Goal: Information Seeking & Learning: Learn about a topic

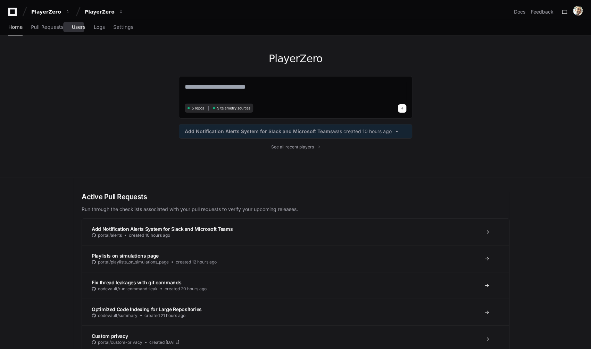
click at [79, 30] on link "Users" at bounding box center [79, 27] width 14 height 16
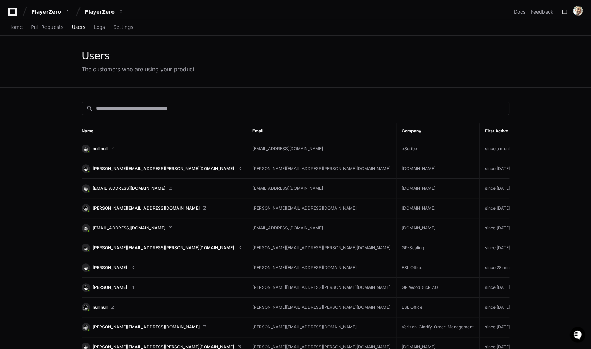
click at [124, 148] on link "null null" at bounding box center [161, 148] width 159 height 8
click at [190, 110] on input at bounding box center [300, 108] width 409 height 7
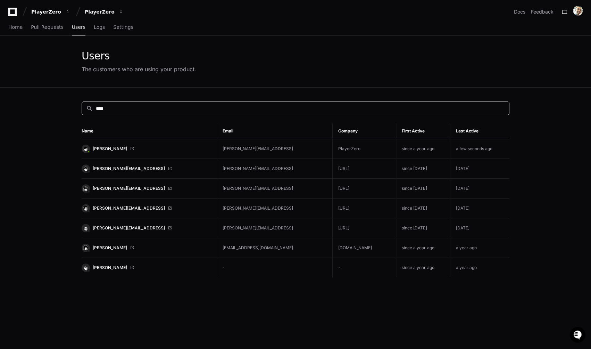
type input "****"
click at [148, 142] on td "[PERSON_NAME]" at bounding box center [149, 149] width 135 height 20
click at [141, 146] on link "[PERSON_NAME]" at bounding box center [147, 148] width 130 height 8
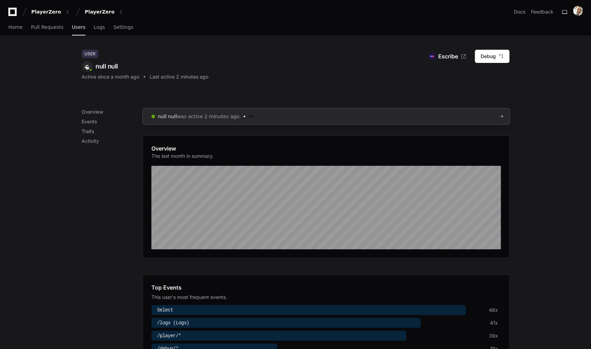
click at [192, 115] on span "was active 2 minutes ago." at bounding box center [209, 116] width 64 height 7
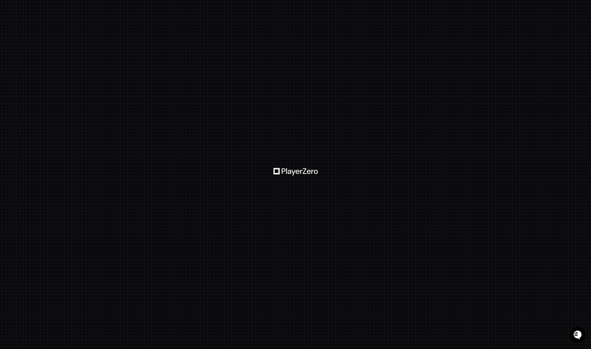
click at [223, 118] on div at bounding box center [295, 174] width 591 height 349
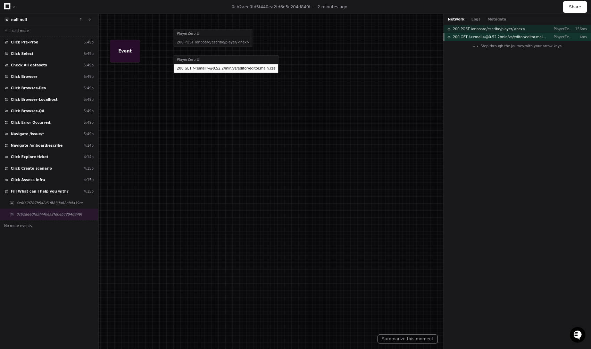
click at [498, 39] on span "200 GET /<email>@0.52.2/min/vs/editor/editor.main.css" at bounding box center [500, 36] width 95 height 5
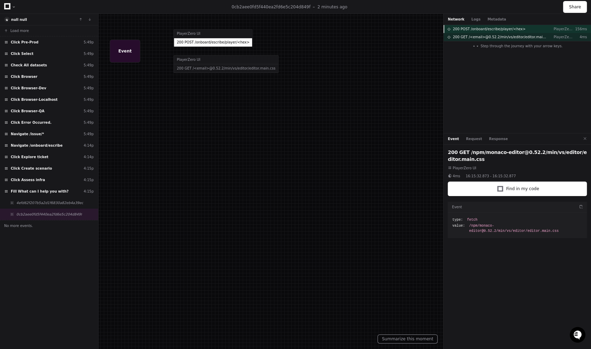
click at [485, 31] on span "200 POST /onboard/escribe/player/<hex>" at bounding box center [489, 28] width 73 height 5
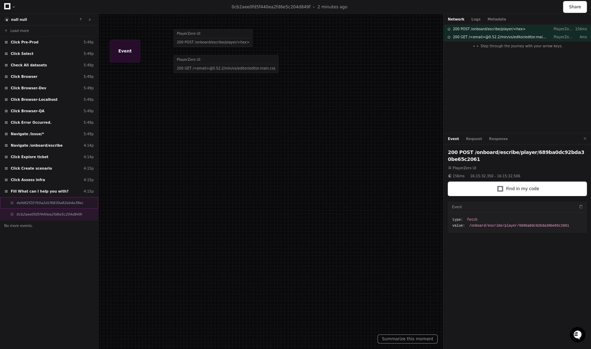
click at [65, 205] on span "4efd62f207b5a2d1f6830a82eb4a39ec" at bounding box center [49, 202] width 67 height 5
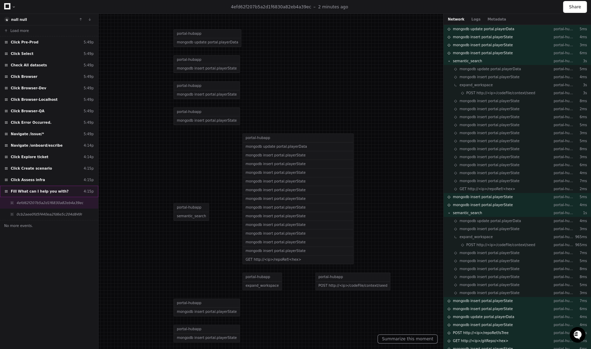
click at [49, 192] on span "Fill What can I help you with?" at bounding box center [40, 191] width 58 height 5
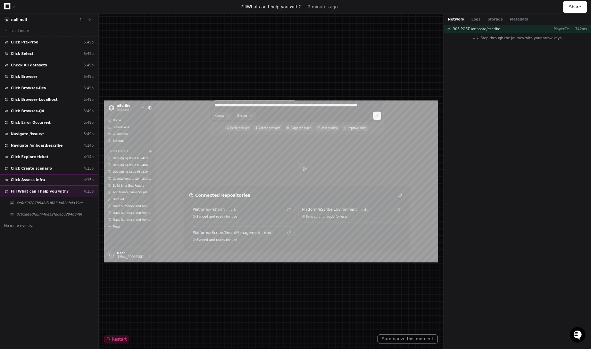
click at [47, 182] on div "Click Assess infra 4:15p" at bounding box center [49, 179] width 98 height 11
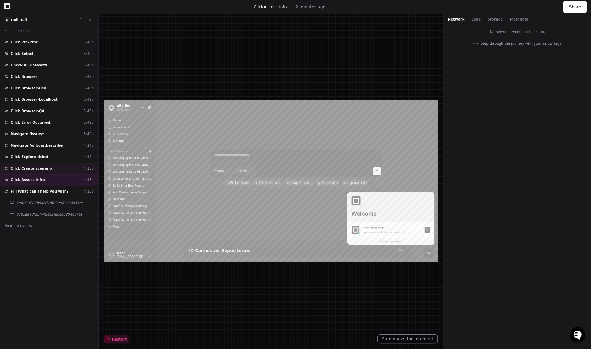
click at [44, 174] on div "Click Create scenario 4:15p" at bounding box center [49, 168] width 98 height 11
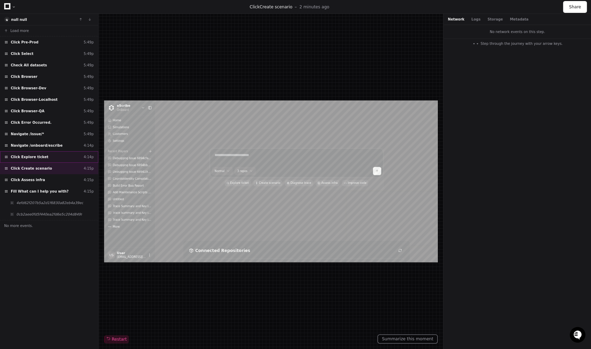
click at [44, 160] on div "Click Explore ticket 4:14p" at bounding box center [49, 156] width 98 height 11
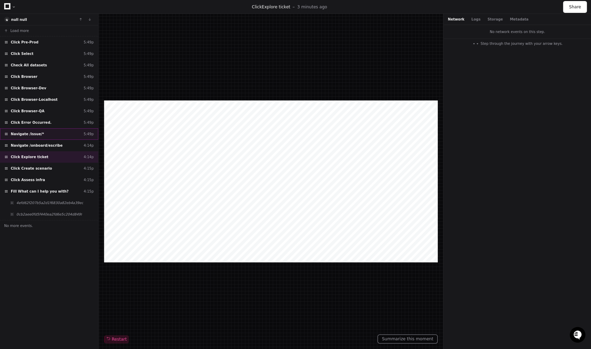
click at [47, 135] on div "Navigate /issue/* 5:49p" at bounding box center [49, 133] width 98 height 11
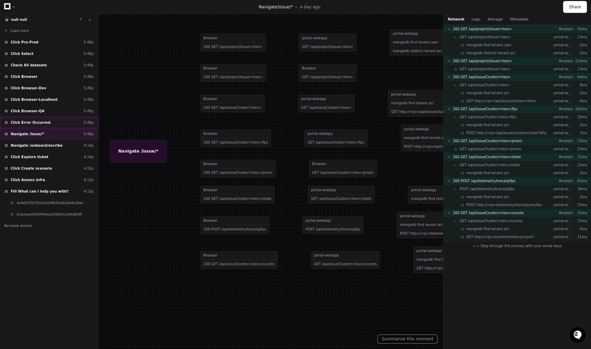
click at [36, 124] on span "Click Error Occurred." at bounding box center [31, 122] width 41 height 5
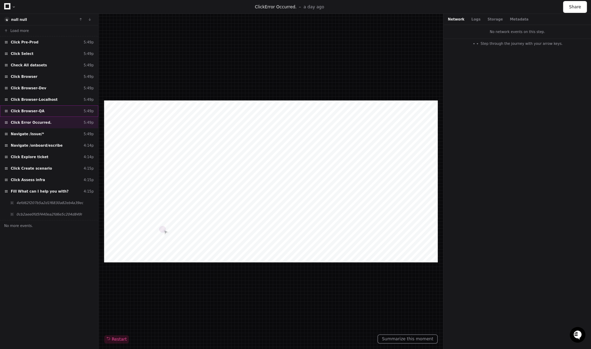
click at [38, 111] on span "Click Browser-QA" at bounding box center [28, 110] width 34 height 5
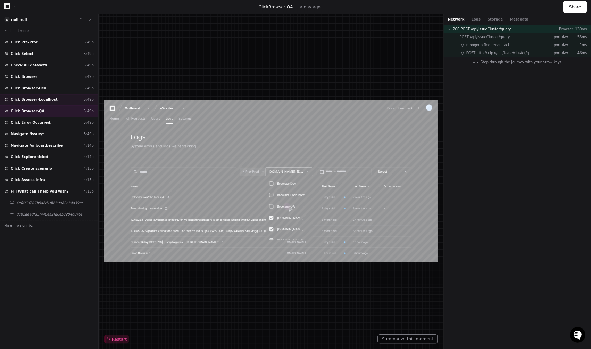
click at [40, 100] on span "Click Browser-Localhost" at bounding box center [34, 99] width 47 height 5
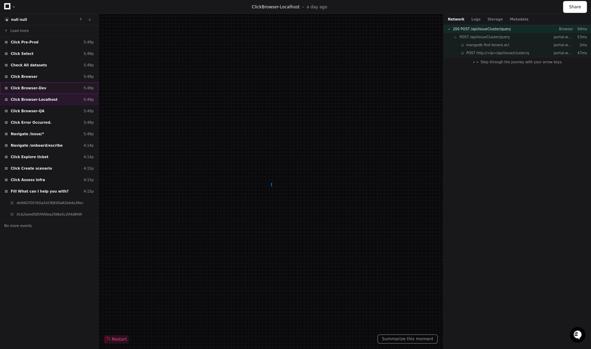
click at [42, 91] on div "Click Browser-Dev 5:49p" at bounding box center [49, 87] width 98 height 11
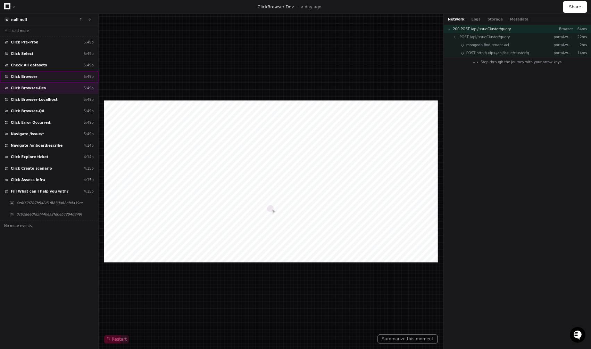
click at [42, 81] on div "Click Browser 5:49p" at bounding box center [49, 76] width 98 height 11
click at [39, 67] on span "Check All datasets" at bounding box center [29, 65] width 36 height 5
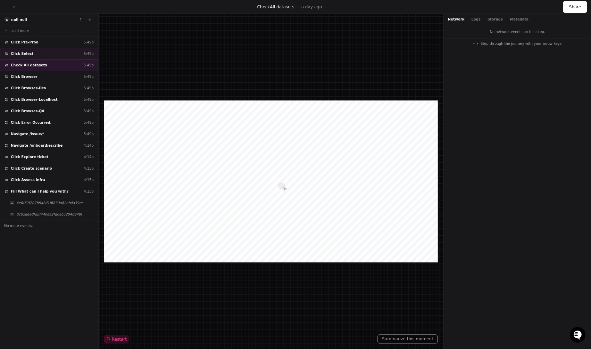
click at [36, 53] on div "Click Select 5:49p" at bounding box center [49, 53] width 98 height 11
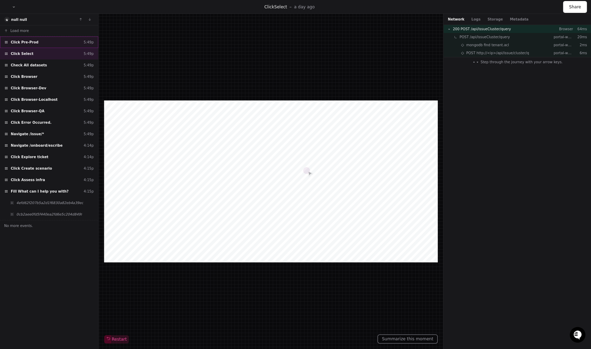
click at [41, 39] on div "Click Pre-Prod 5:49p" at bounding box center [49, 41] width 98 height 11
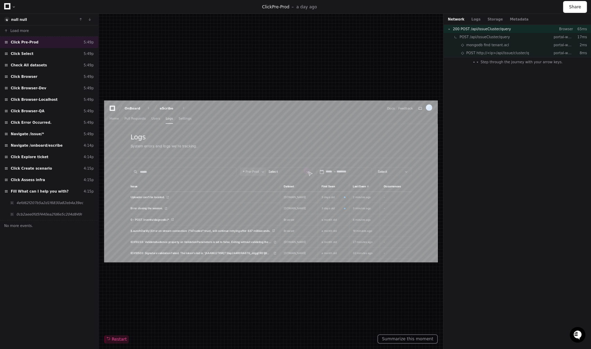
click at [5, 7] on icon at bounding box center [7, 6] width 6 height 6
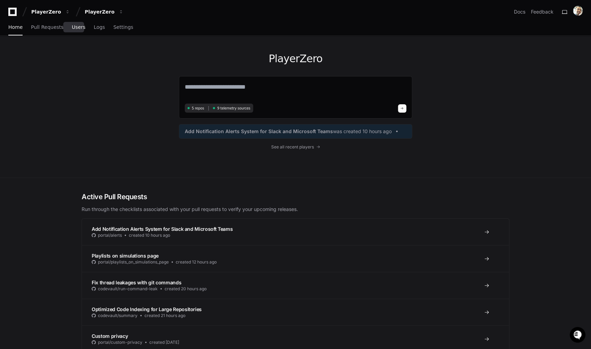
click at [77, 30] on link "Users" at bounding box center [79, 27] width 14 height 16
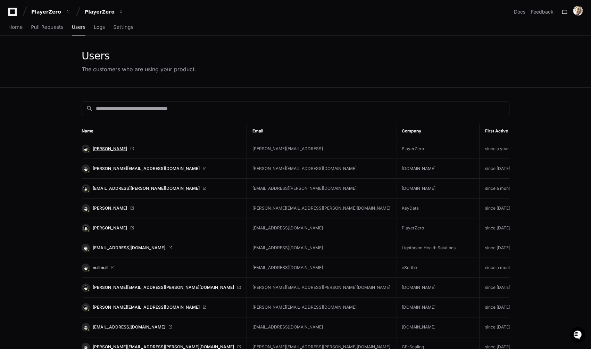
click at [111, 149] on span "[PERSON_NAME]" at bounding box center [110, 149] width 34 height 6
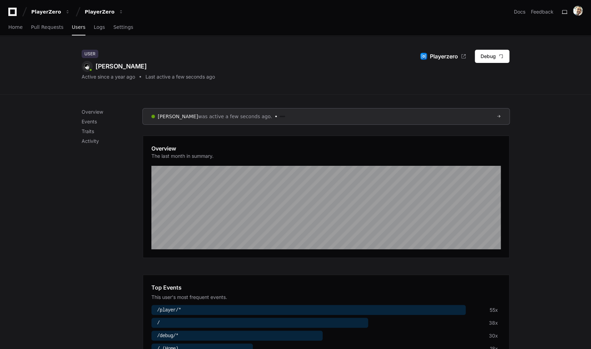
click at [198, 117] on span "was active a few seconds ago." at bounding box center [235, 116] width 74 height 7
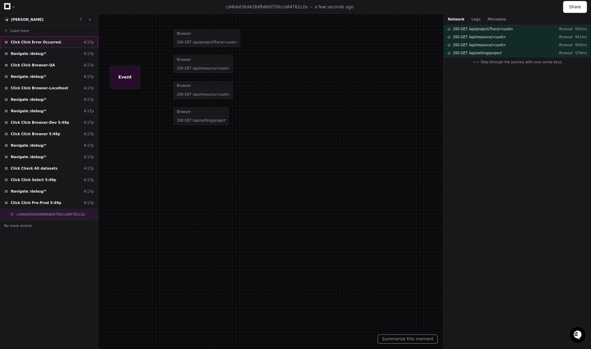
click at [44, 43] on span "Click Click Error Occurred." at bounding box center [36, 42] width 51 height 5
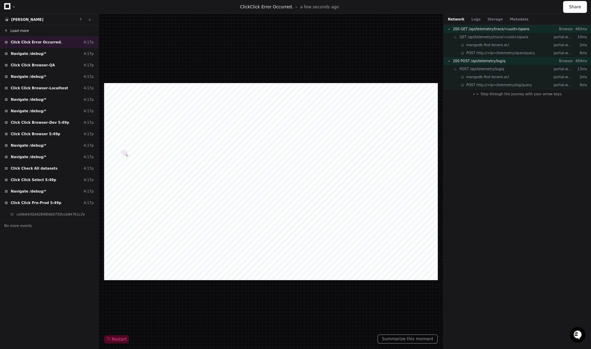
click at [34, 30] on button "Load more" at bounding box center [49, 30] width 98 height 11
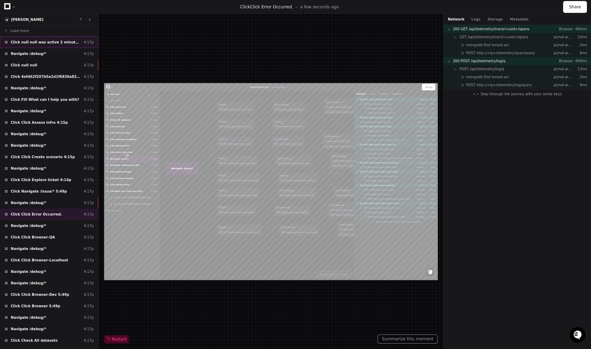
click at [48, 45] on span "Click null null was active 2 minutes ago." at bounding box center [46, 42] width 70 height 5
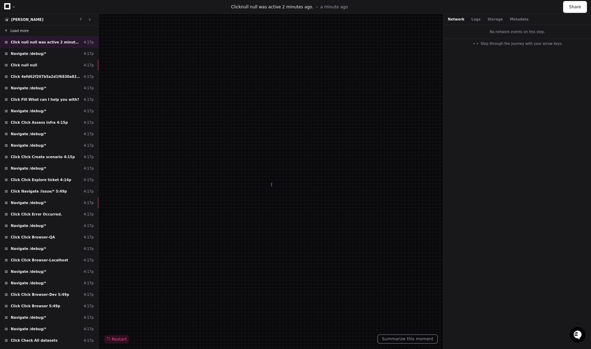
click at [33, 31] on button "Load more" at bounding box center [49, 30] width 98 height 11
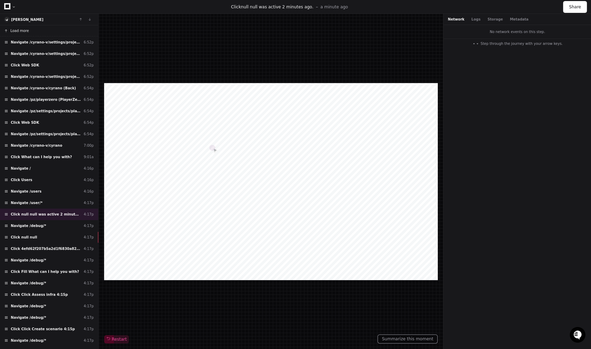
click at [18, 31] on span "Load more" at bounding box center [19, 30] width 18 height 5
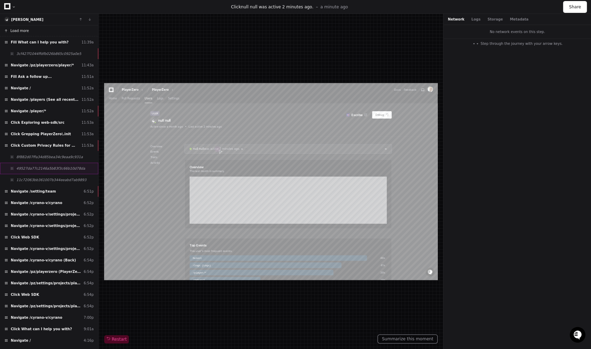
click at [43, 166] on span "49527da77c2146a5b83f3c66b10d78da" at bounding box center [50, 168] width 69 height 5
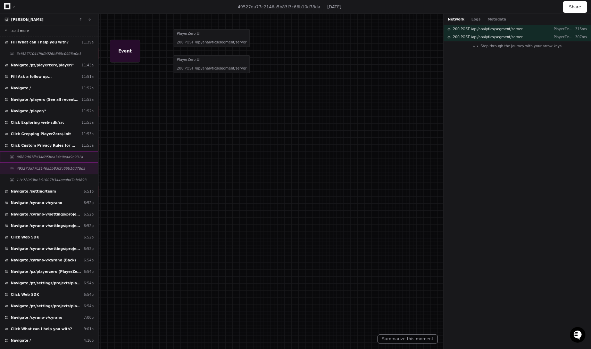
click at [45, 157] on span "8f882d07ffa34d85bea34c9eaa9c931a" at bounding box center [49, 156] width 67 height 5
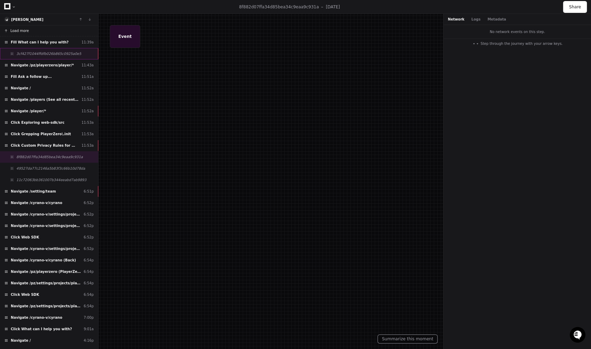
click at [47, 50] on div "3cf427f1044ffdfb026b865c0925a0e5" at bounding box center [49, 53] width 98 height 11
click at [19, 31] on span "Load more" at bounding box center [19, 30] width 18 height 5
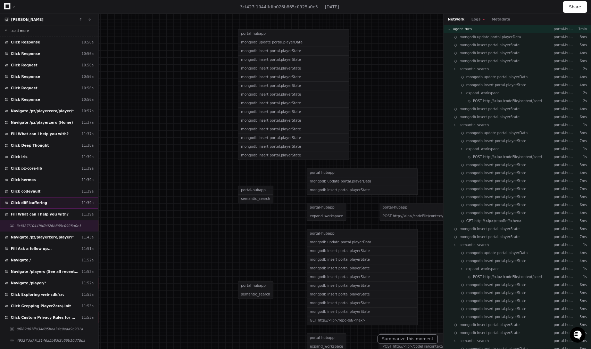
click at [44, 205] on div "Click diff-buffering 11:39a" at bounding box center [49, 202] width 98 height 11
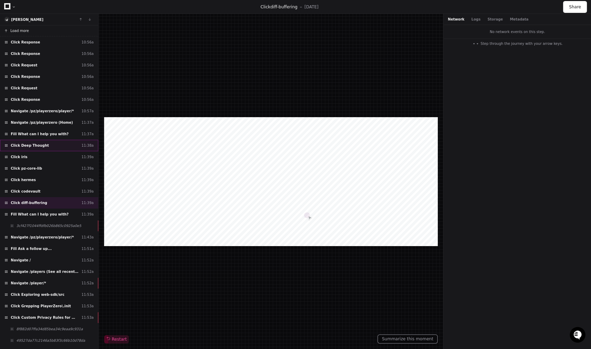
click at [45, 148] on div "Click Deep Thought 11:38a" at bounding box center [49, 145] width 98 height 11
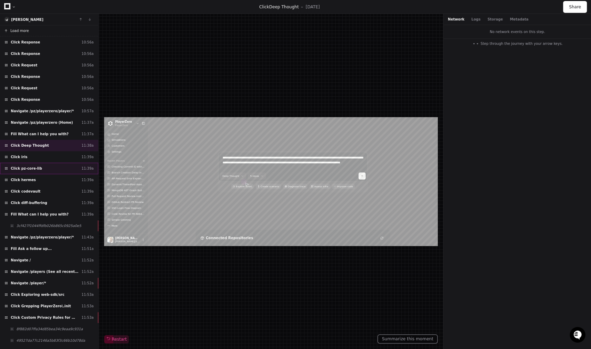
click at [47, 167] on div "Click pz-core-lib 11:39a" at bounding box center [49, 168] width 98 height 11
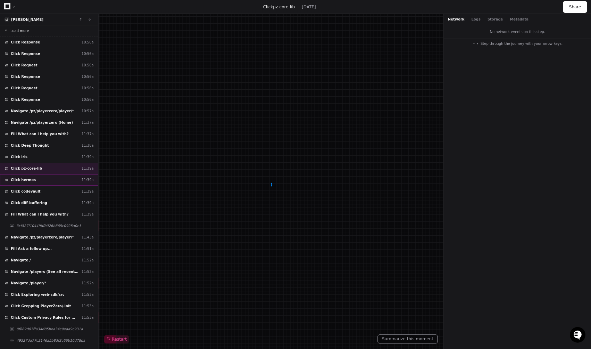
click at [45, 181] on div "Click hermes 11:39a" at bounding box center [49, 179] width 98 height 11
click at [45, 191] on div "Click codevault 11:39a" at bounding box center [49, 190] width 98 height 11
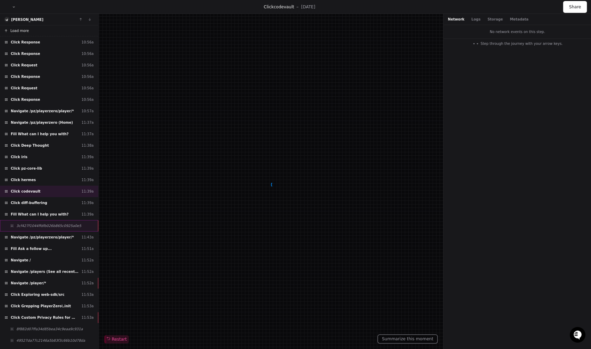
click at [41, 227] on span "3cf427f1044ffdfb026b865c0925a0e5" at bounding box center [48, 225] width 65 height 5
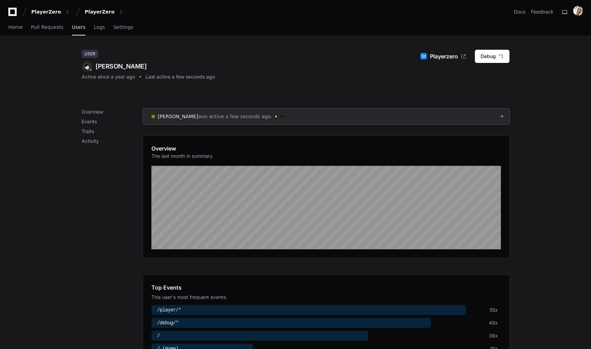
click at [198, 118] on span "was active a few seconds ago." at bounding box center [235, 116] width 74 height 7
